Goal: Task Accomplishment & Management: Complete application form

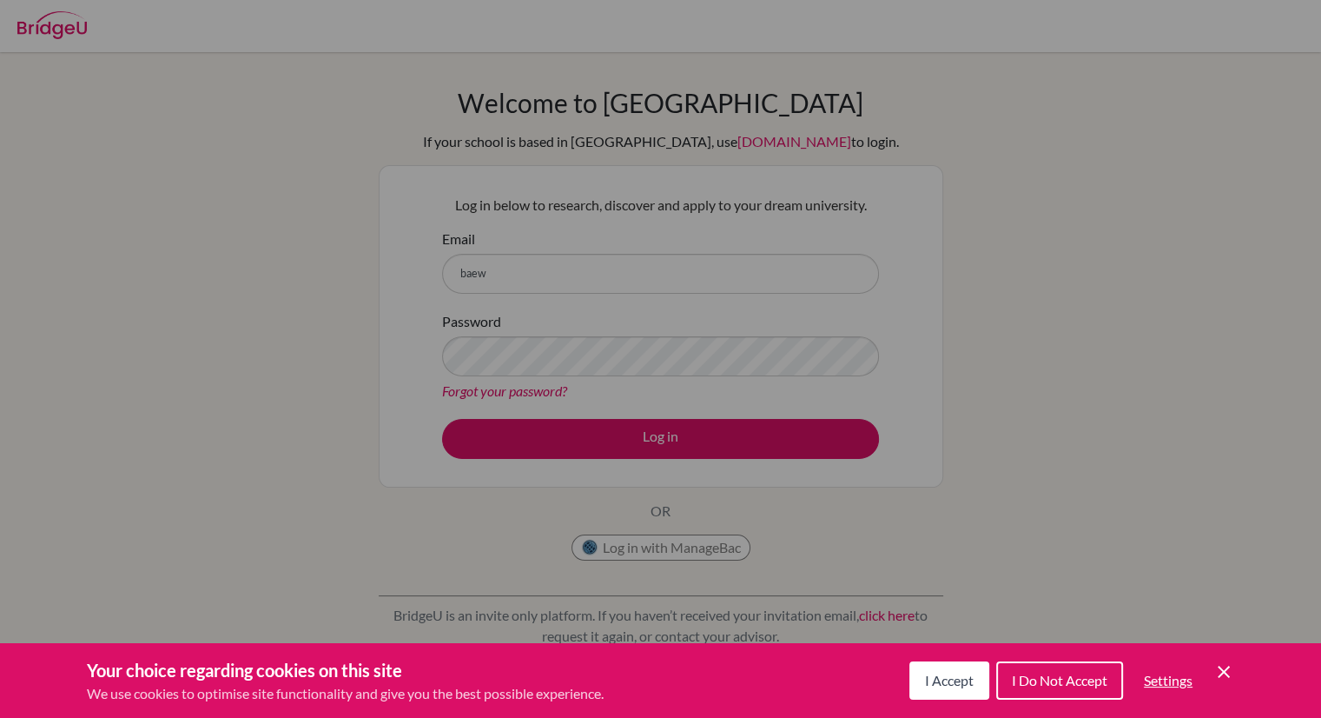
click at [563, 288] on div "Cookie Preferences" at bounding box center [660, 359] width 1321 height 718
drag, startPoint x: 1075, startPoint y: 678, endPoint x: 952, endPoint y: 671, distance: 122.7
click at [952, 671] on div "I Accept I Do Not Accept Settings Cookie Control Close Icon" at bounding box center [1071, 680] width 325 height 45
click at [952, 671] on span "I Accept" at bounding box center [949, 679] width 49 height 17
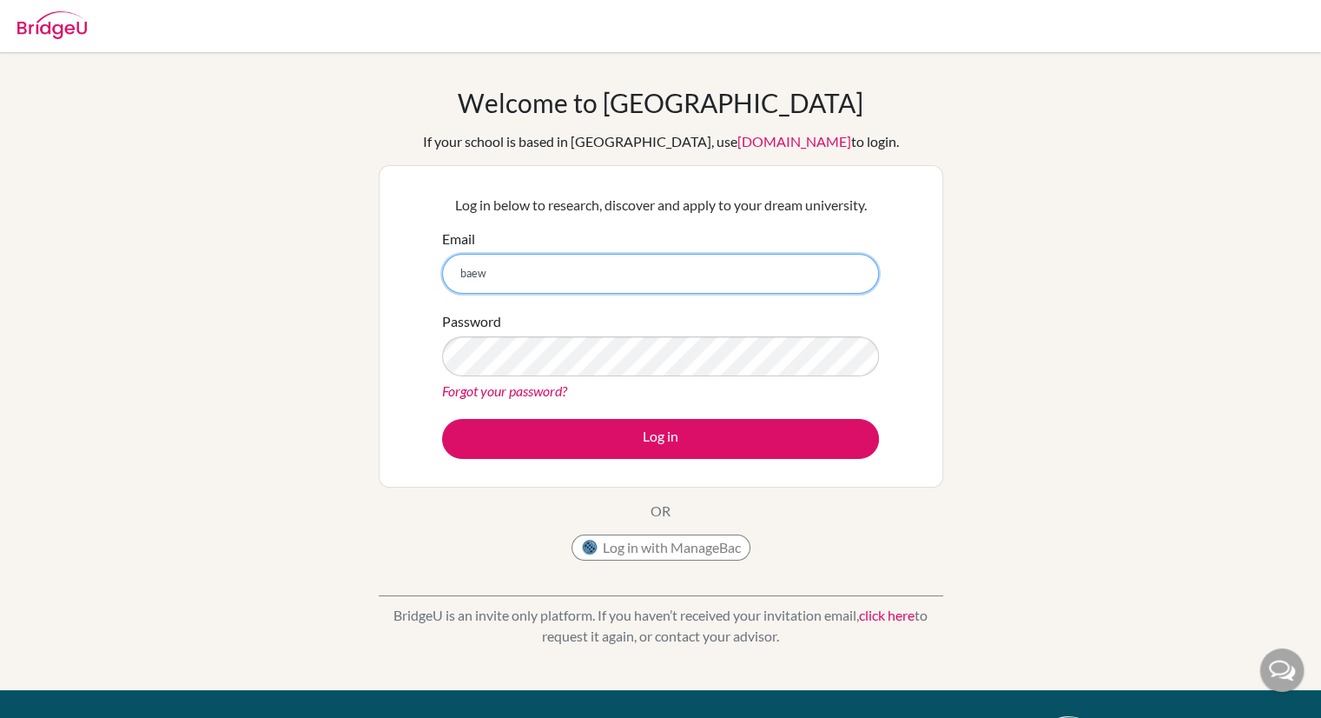
click at [542, 268] on input "baew" at bounding box center [660, 274] width 437 height 40
type input "baewoosung3@gmail.com"
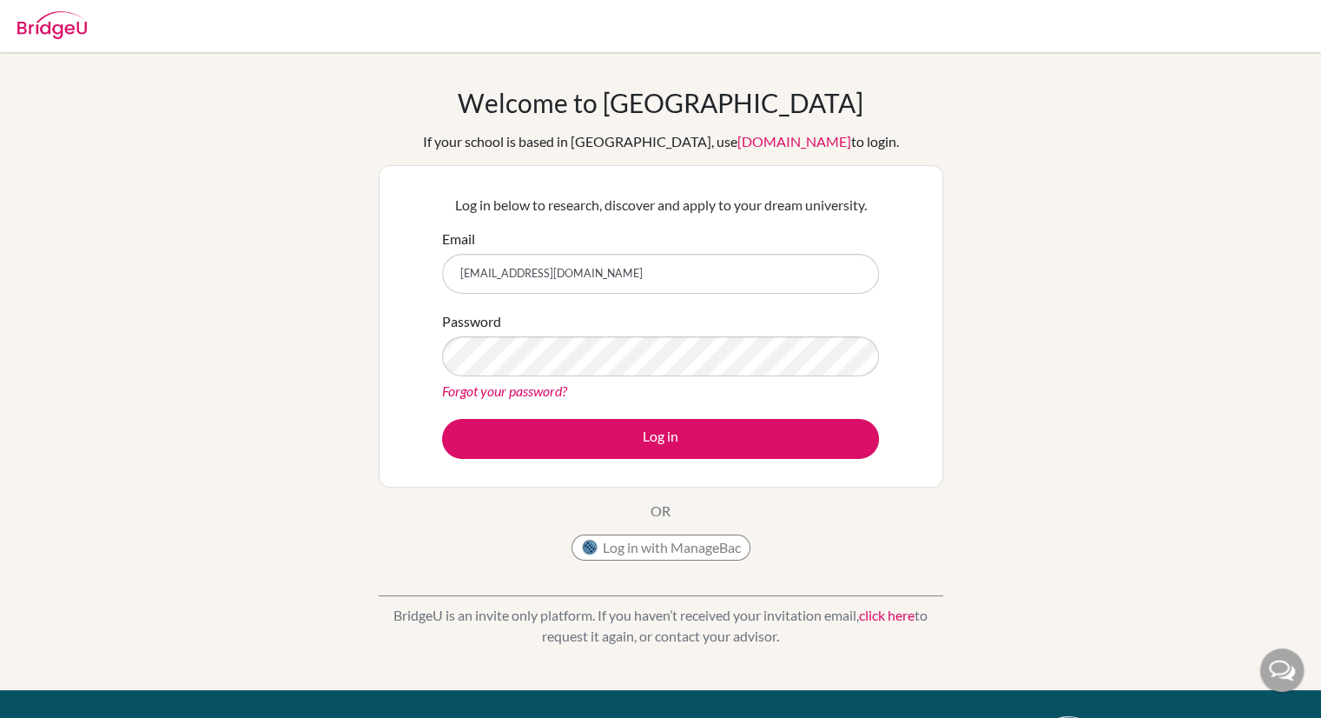
click at [45, 23] on img at bounding box center [51, 25] width 69 height 28
click at [72, 43] on div at bounding box center [51, 23] width 69 height 52
click at [69, 16] on img at bounding box center [51, 25] width 69 height 28
